Goal: Download file/media

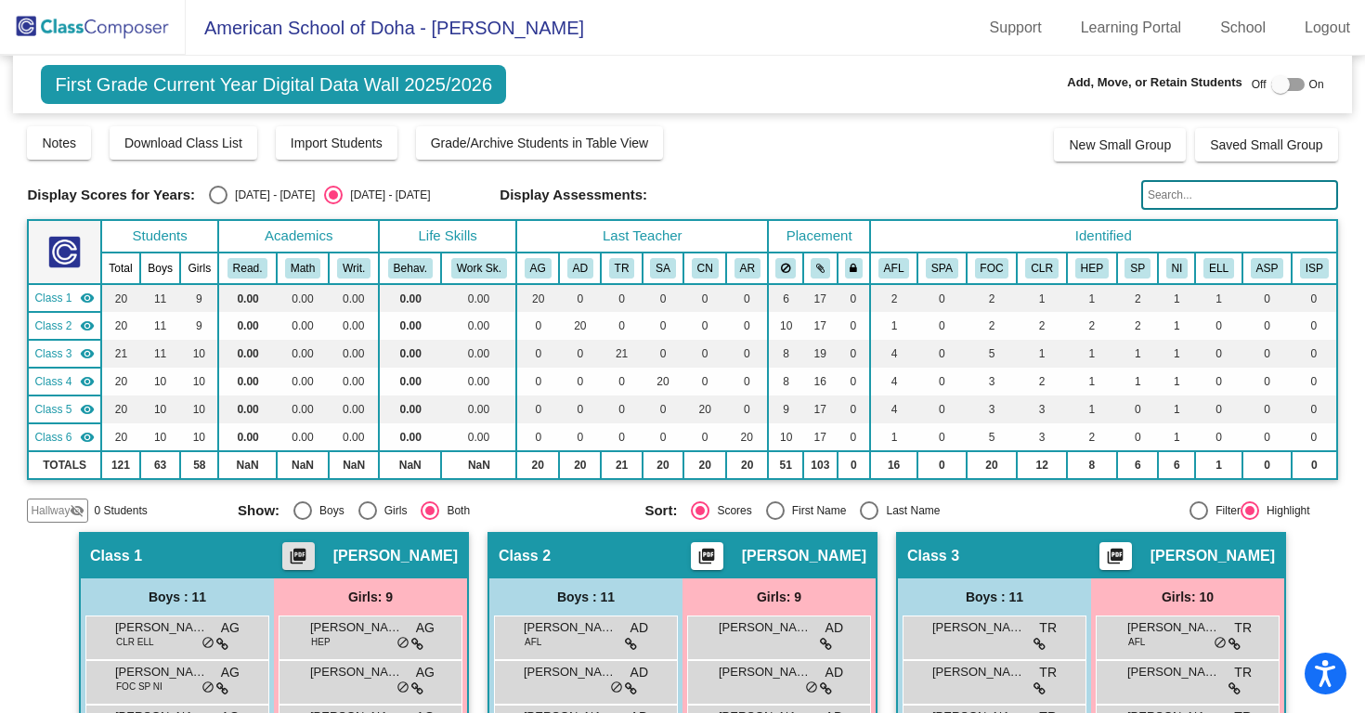
scroll to position [317, 0]
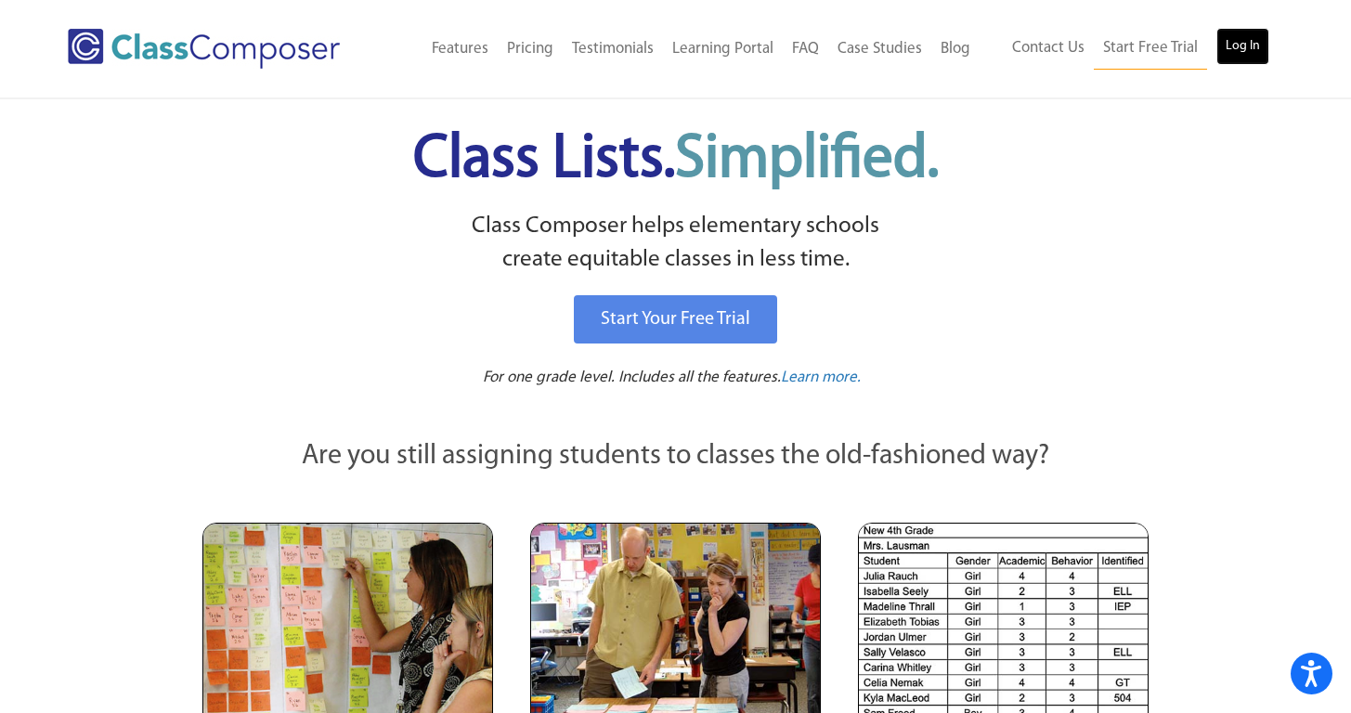
click at [1245, 43] on link "Log In" at bounding box center [1243, 46] width 53 height 37
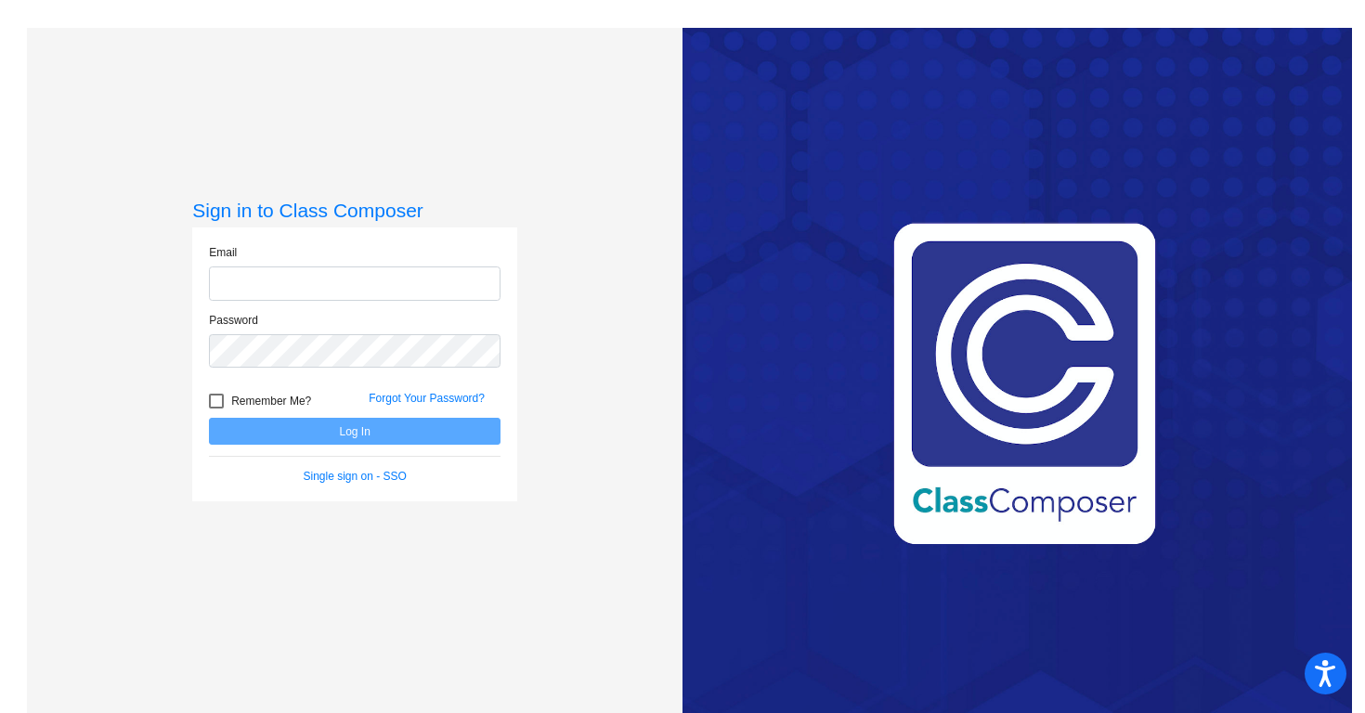
type input "elizabeth.jones@asd.edu.qa"
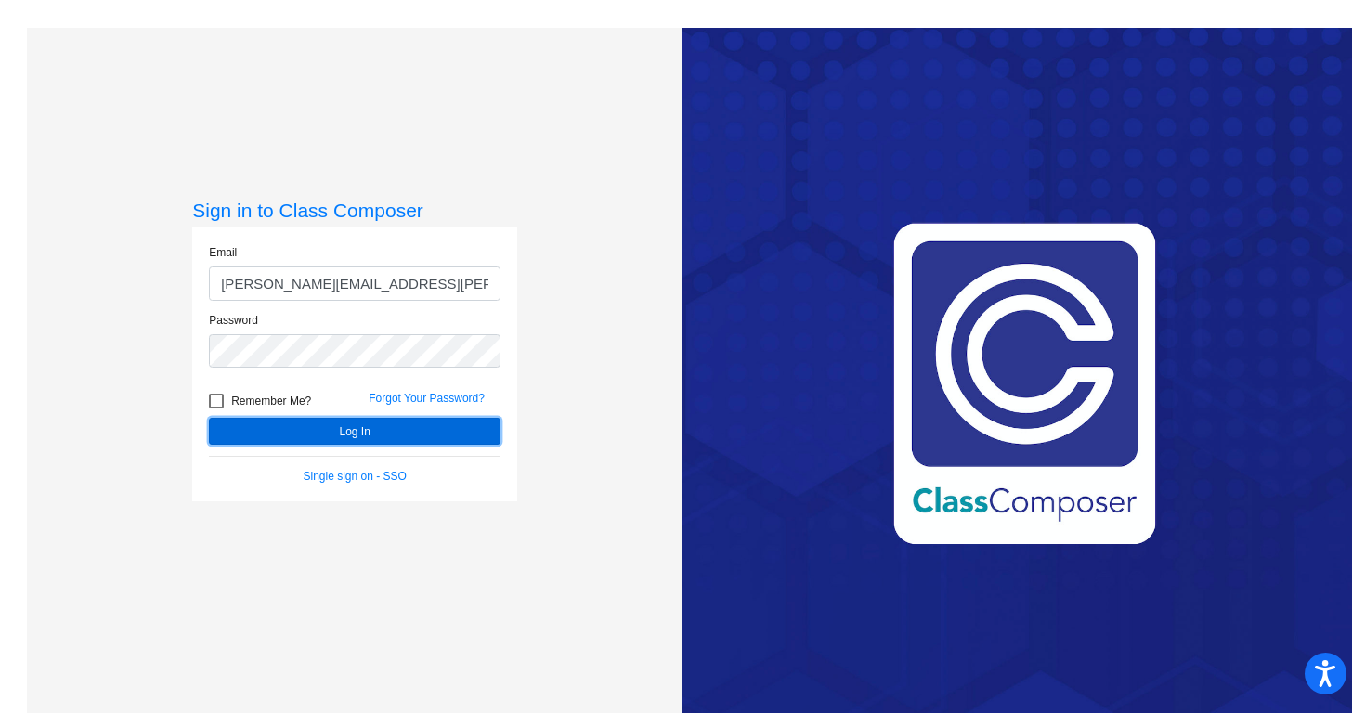
click at [341, 443] on button "Log In" at bounding box center [355, 431] width 292 height 27
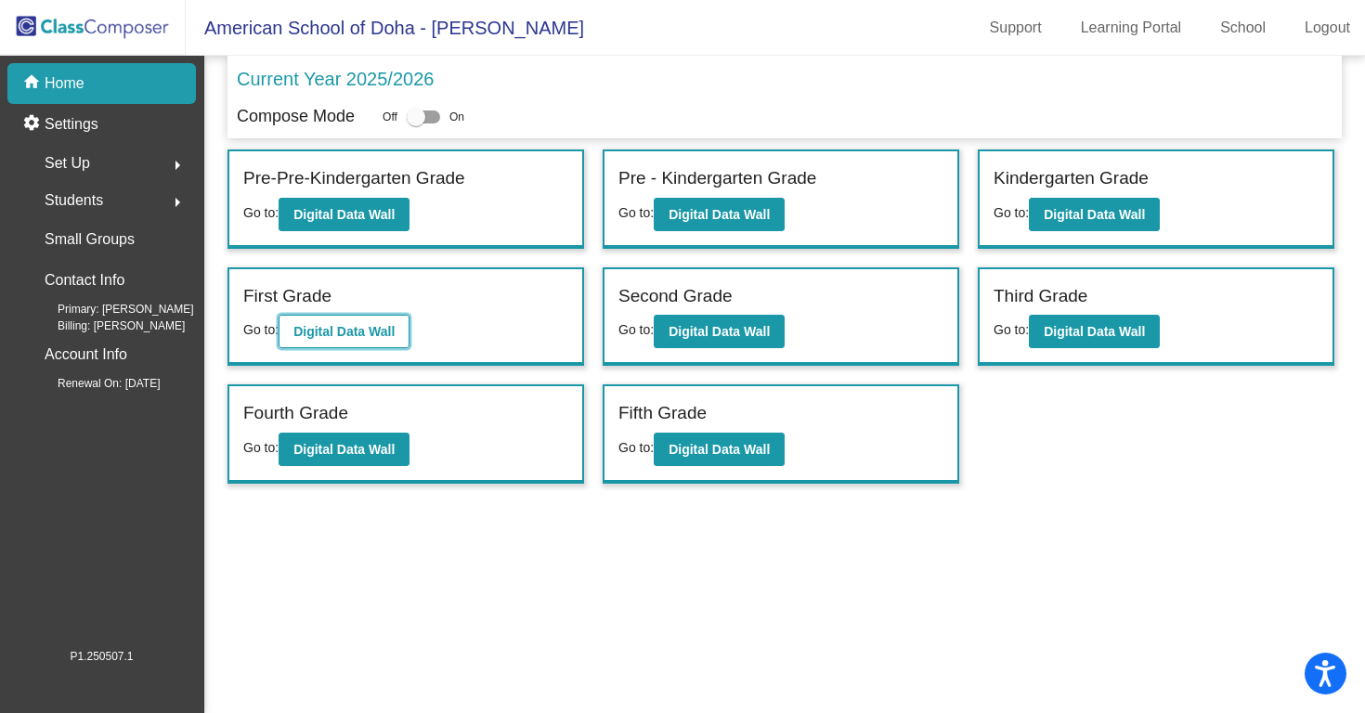
click at [364, 342] on button "Digital Data Wall" at bounding box center [344, 331] width 131 height 33
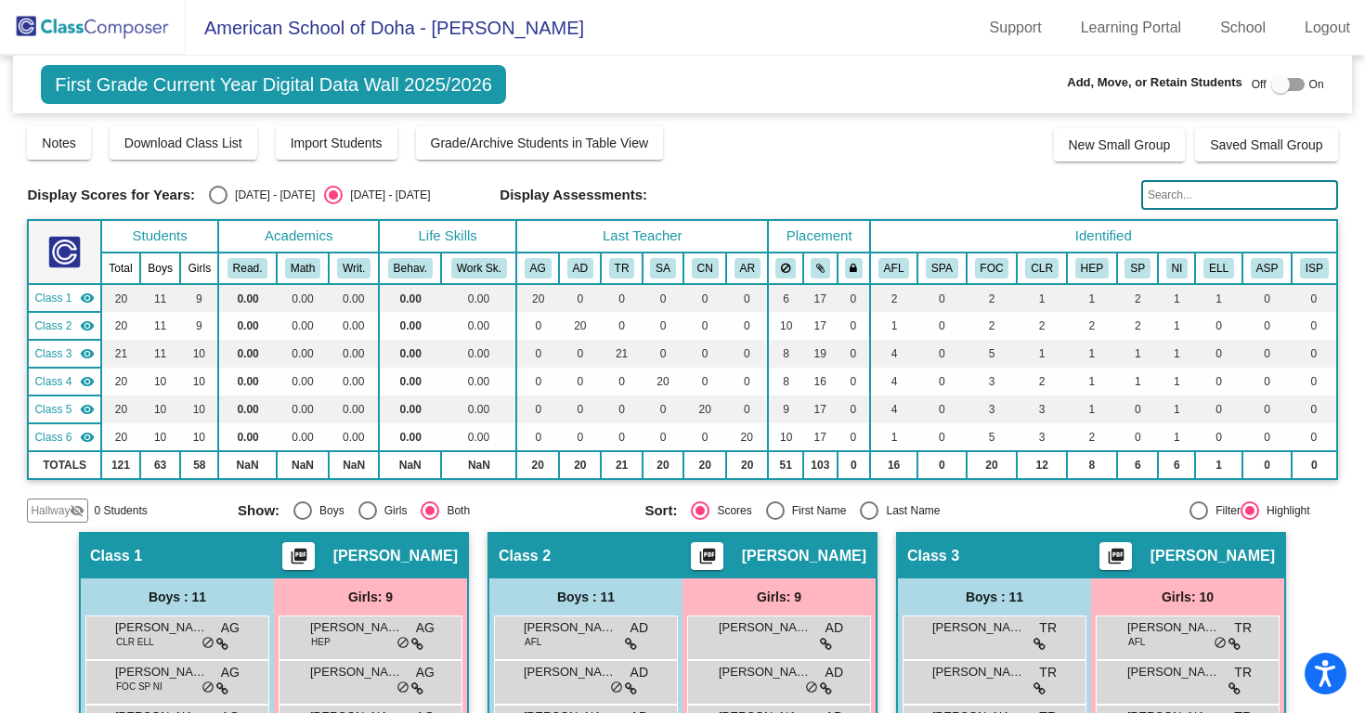
click at [222, 194] on div "Select an option" at bounding box center [218, 195] width 19 height 19
click at [218, 204] on input "2024 - 2025" at bounding box center [217, 204] width 1 height 1
radio input "true"
click at [222, 194] on div "Select an option" at bounding box center [218, 195] width 19 height 19
click at [218, 204] on input "2024 - 2025" at bounding box center [217, 204] width 1 height 1
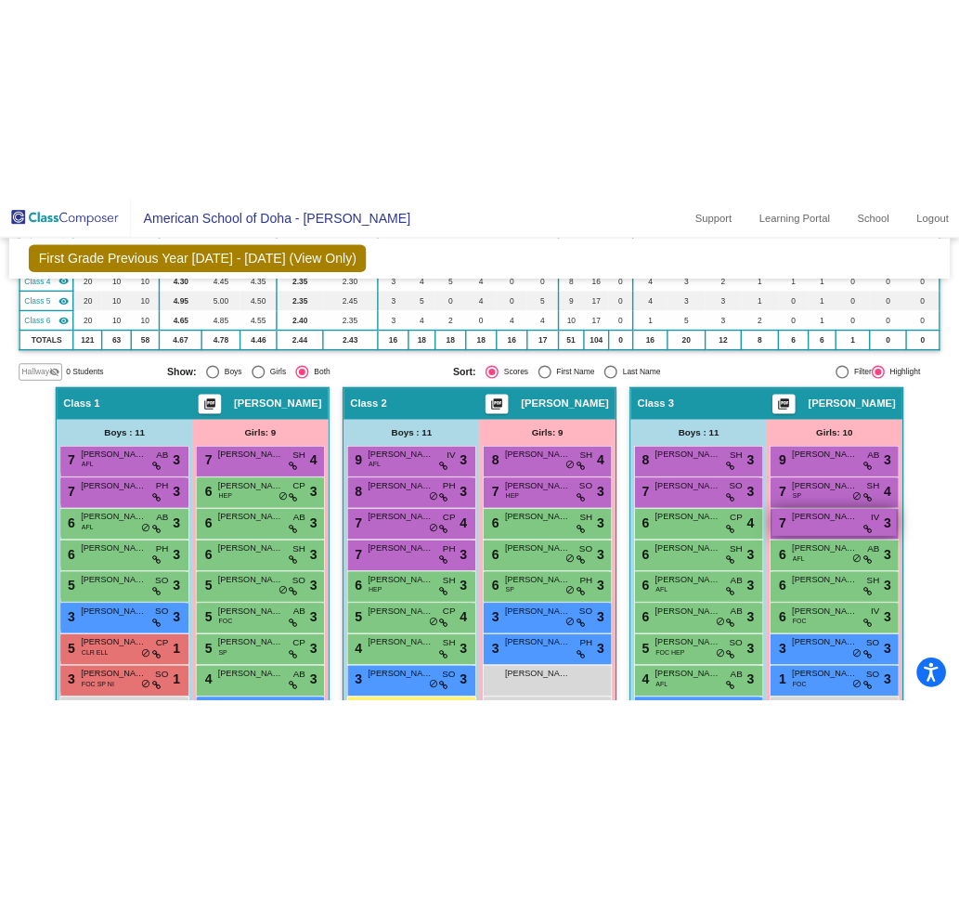
scroll to position [301, 0]
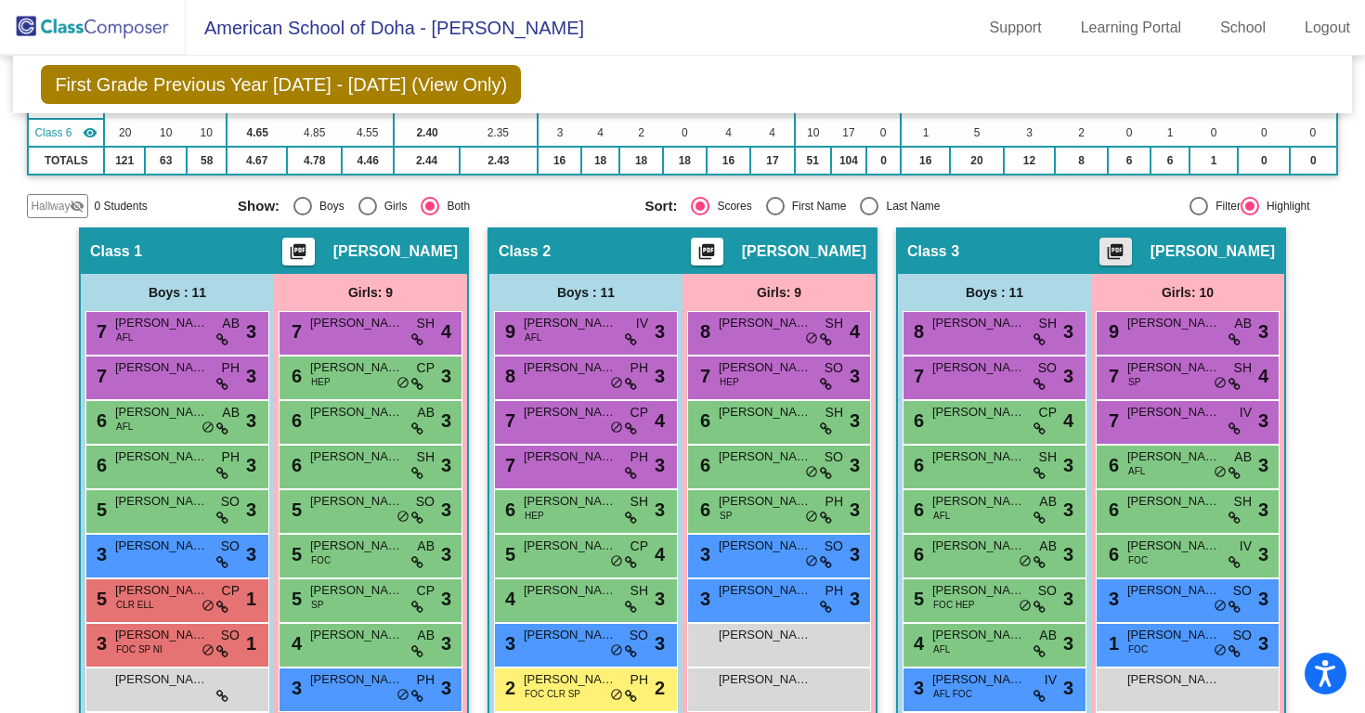
click at [1127, 252] on mat-icon "picture_as_pdf" at bounding box center [1115, 255] width 22 height 26
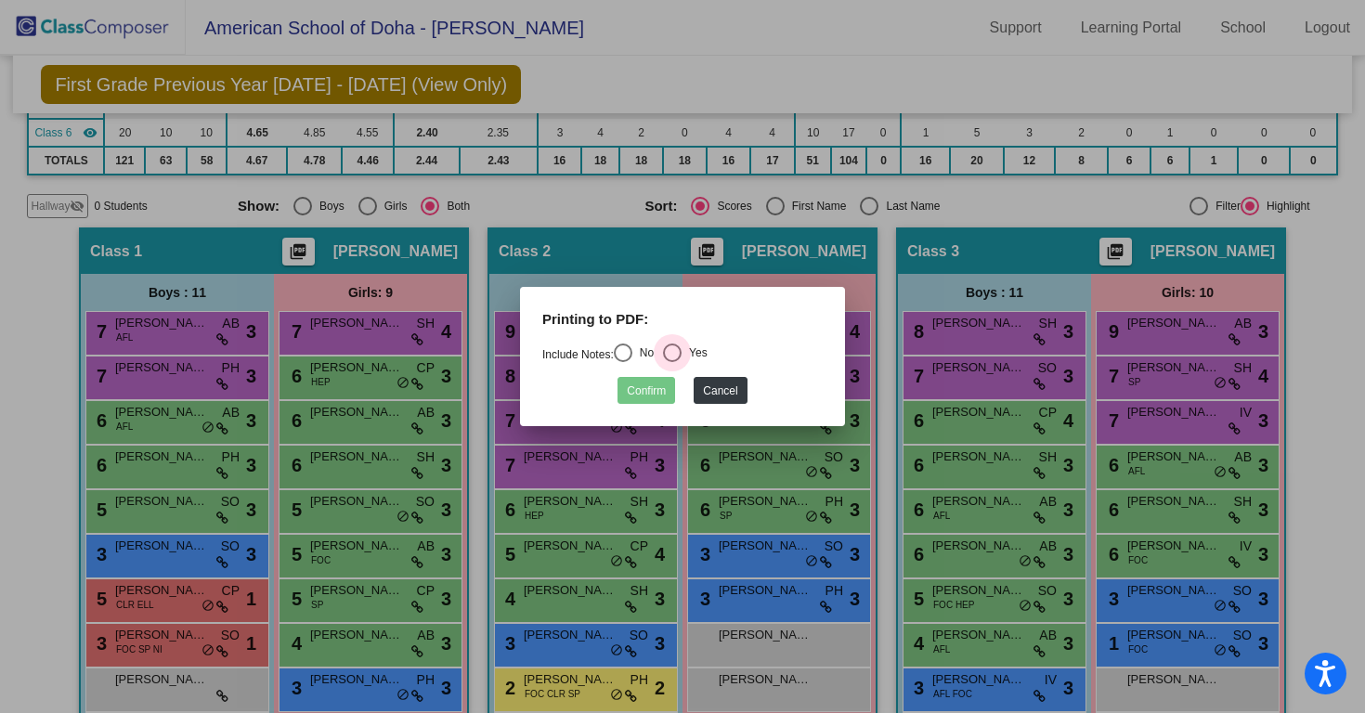
click at [682, 347] on div "Select an option" at bounding box center [672, 353] width 19 height 19
click at [672, 362] on input "Yes" at bounding box center [672, 362] width 1 height 1
radio input "true"
click at [650, 392] on button "Confirm" at bounding box center [647, 390] width 58 height 27
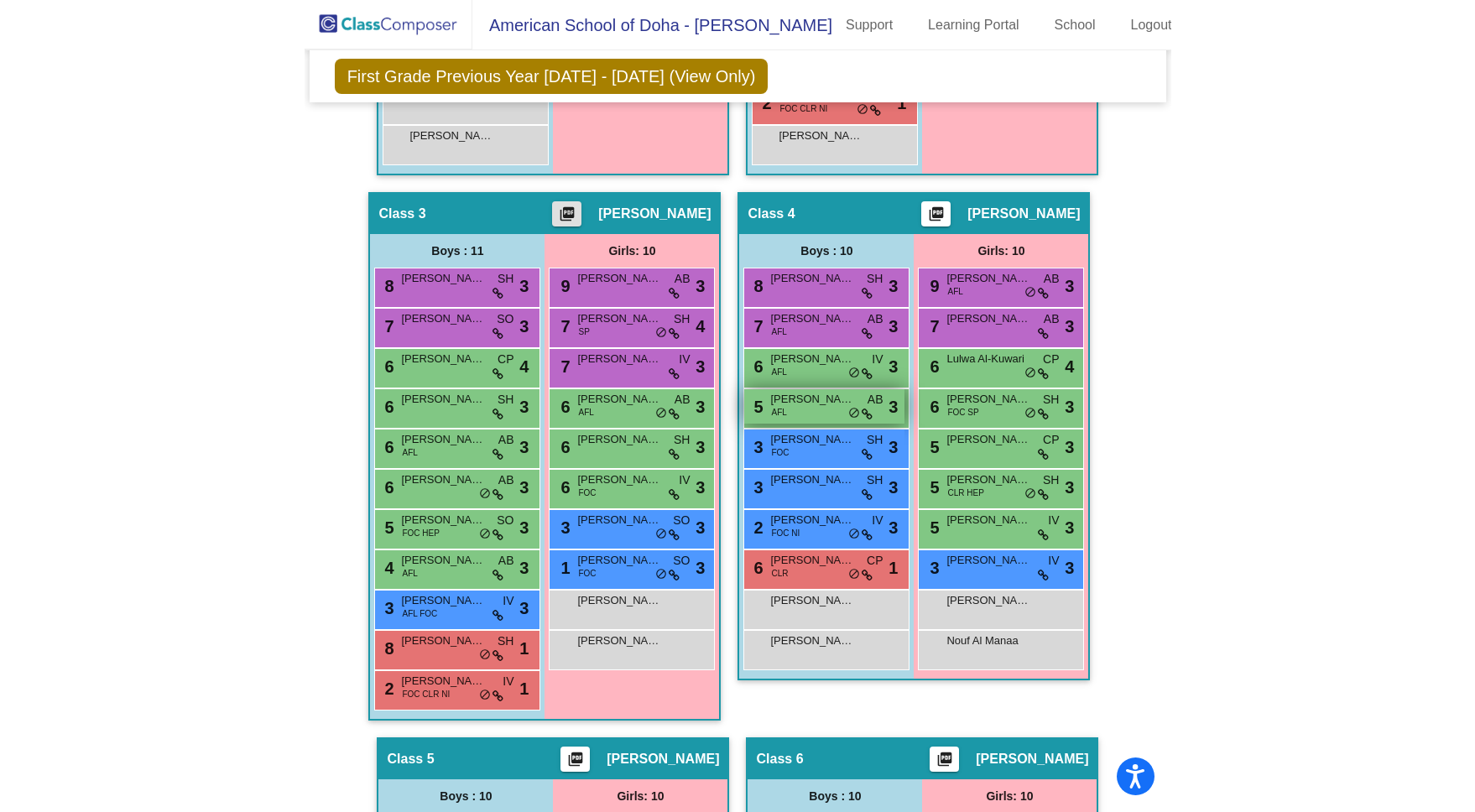
scroll to position [1328, 0]
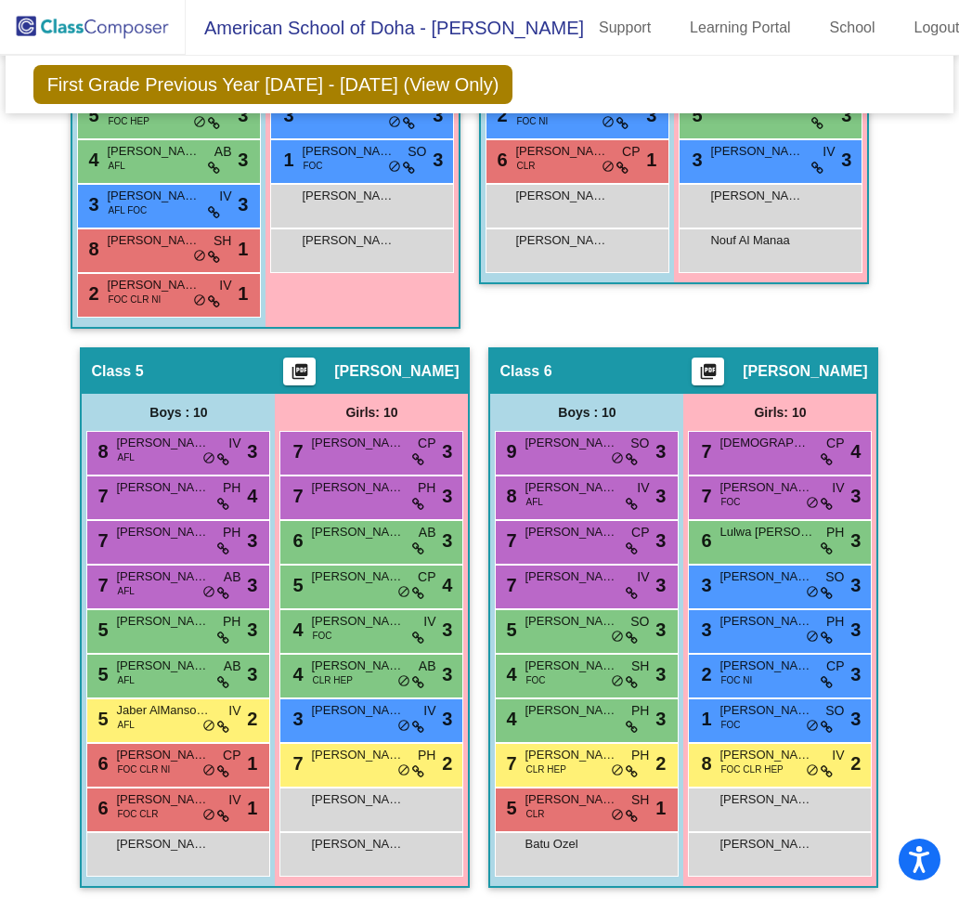
click at [312, 358] on button "picture_as_pdf" at bounding box center [299, 372] width 33 height 28
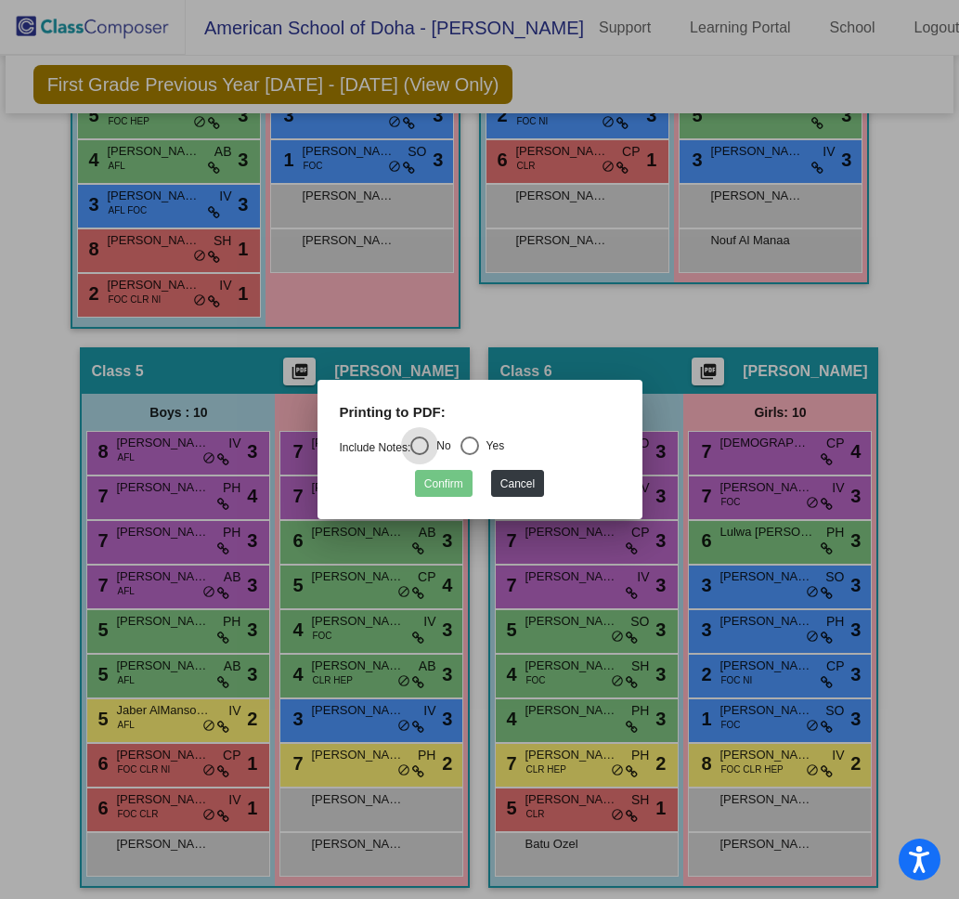
click at [486, 450] on div "Yes" at bounding box center [492, 445] width 26 height 17
click at [470, 455] on input "Yes" at bounding box center [469, 455] width 1 height 1
radio input "true"
click at [448, 483] on button "Confirm" at bounding box center [444, 483] width 58 height 27
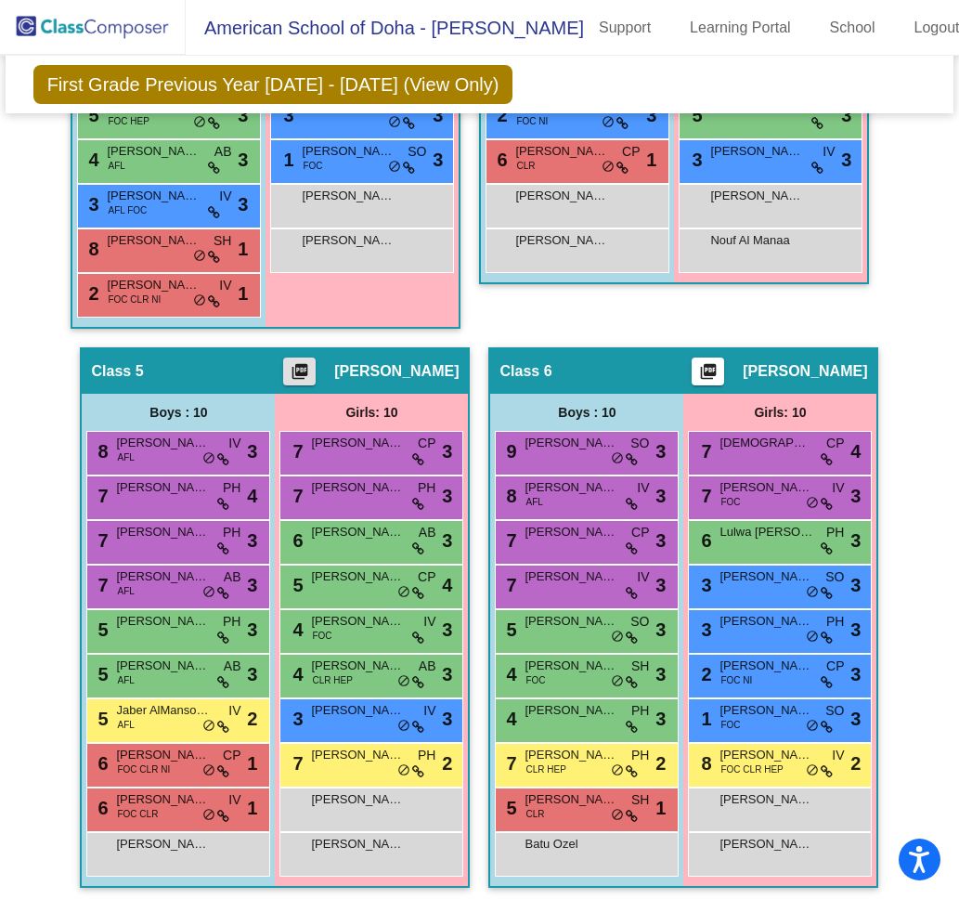
click at [720, 362] on mat-icon "picture_as_pdf" at bounding box center [709, 375] width 22 height 26
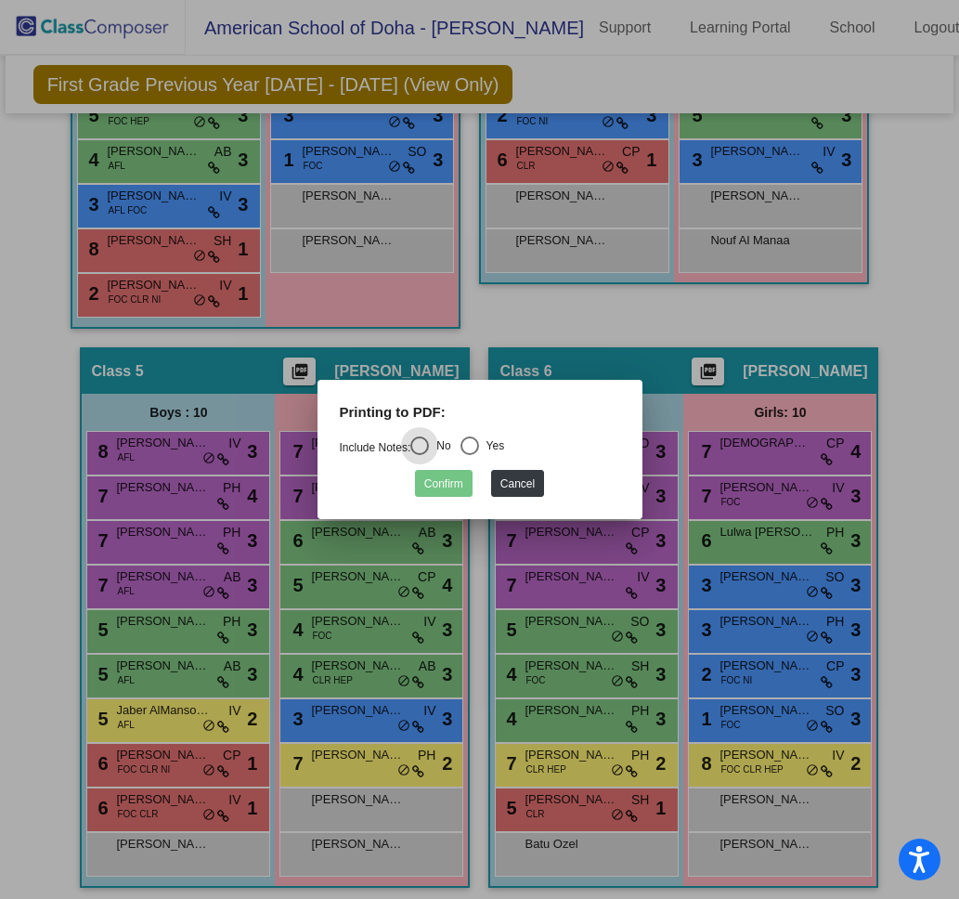
click at [491, 441] on div "Yes" at bounding box center [492, 445] width 26 height 17
click at [470, 455] on input "Yes" at bounding box center [469, 455] width 1 height 1
radio input "true"
click at [456, 478] on button "Confirm" at bounding box center [444, 483] width 58 height 27
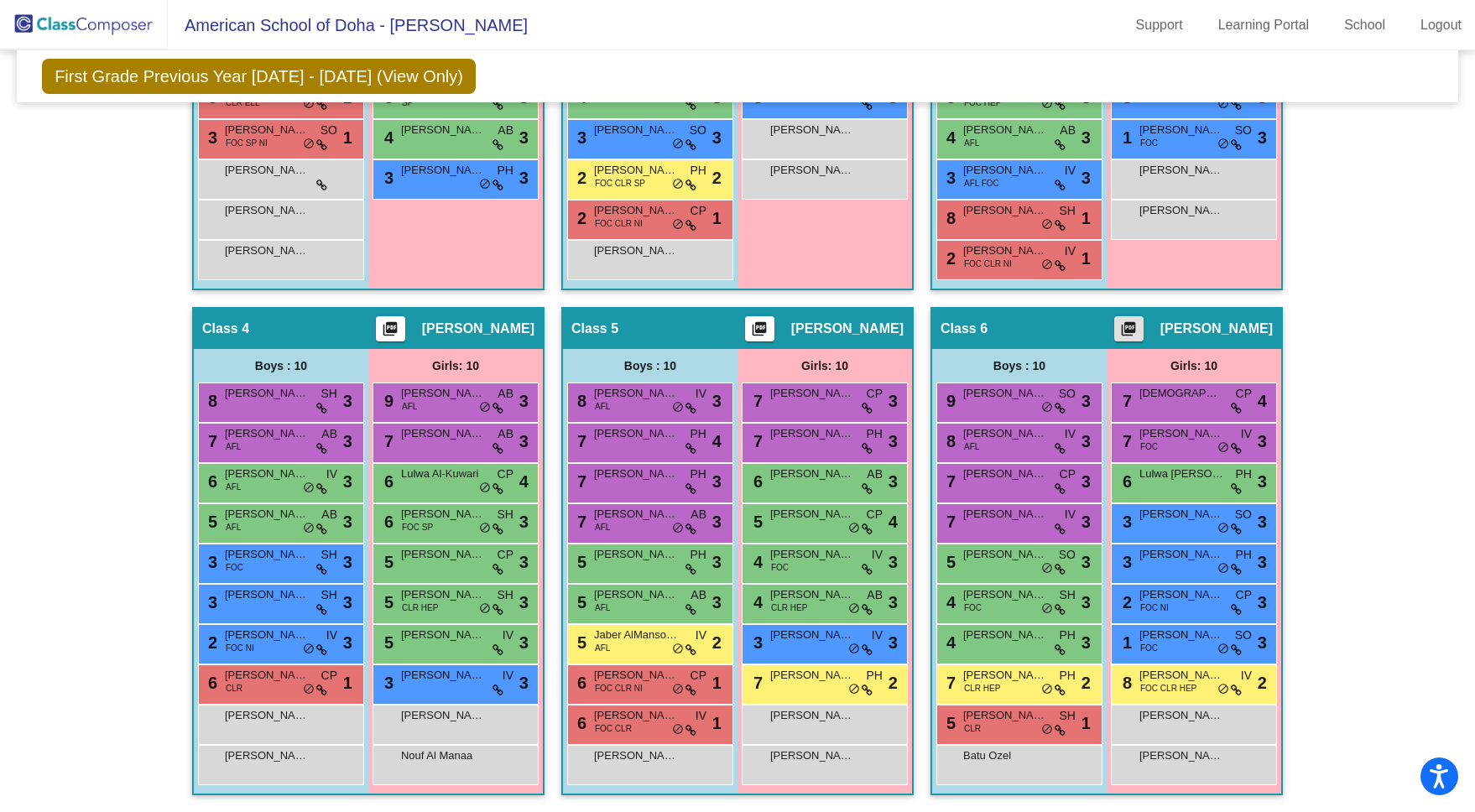
scroll to position [715, 0]
